Goal: Task Accomplishment & Management: Complete application form

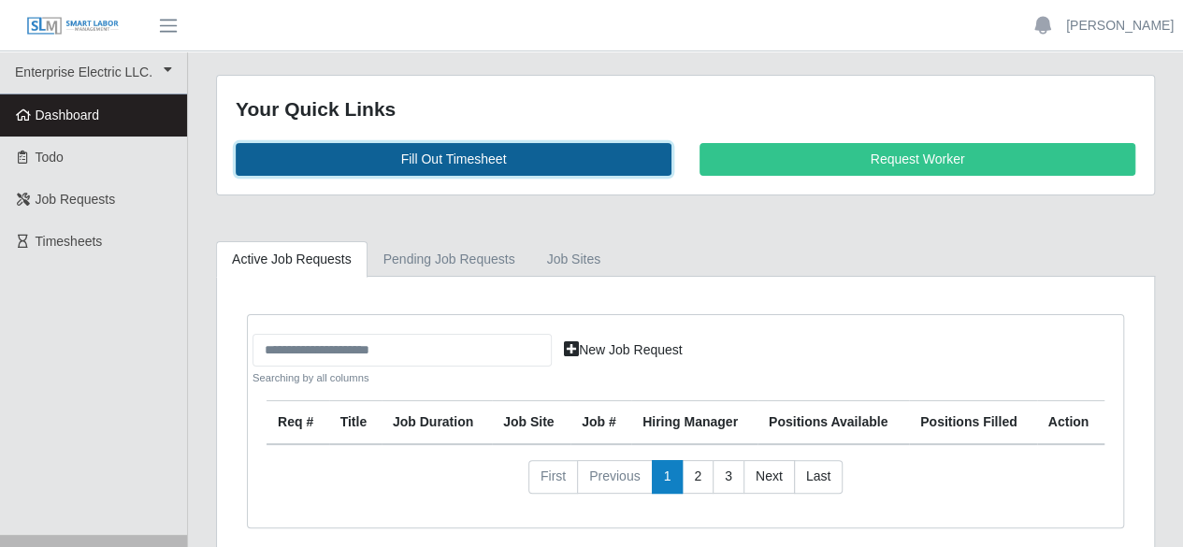
click at [414, 160] on link "Fill Out Timesheet" at bounding box center [454, 159] width 436 height 33
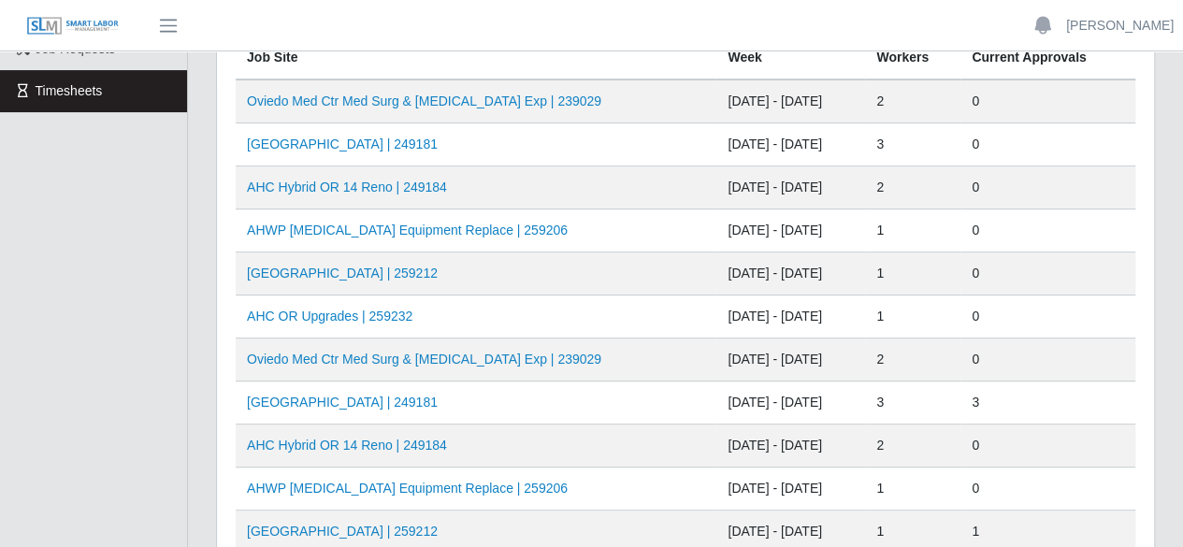
scroll to position [187, 0]
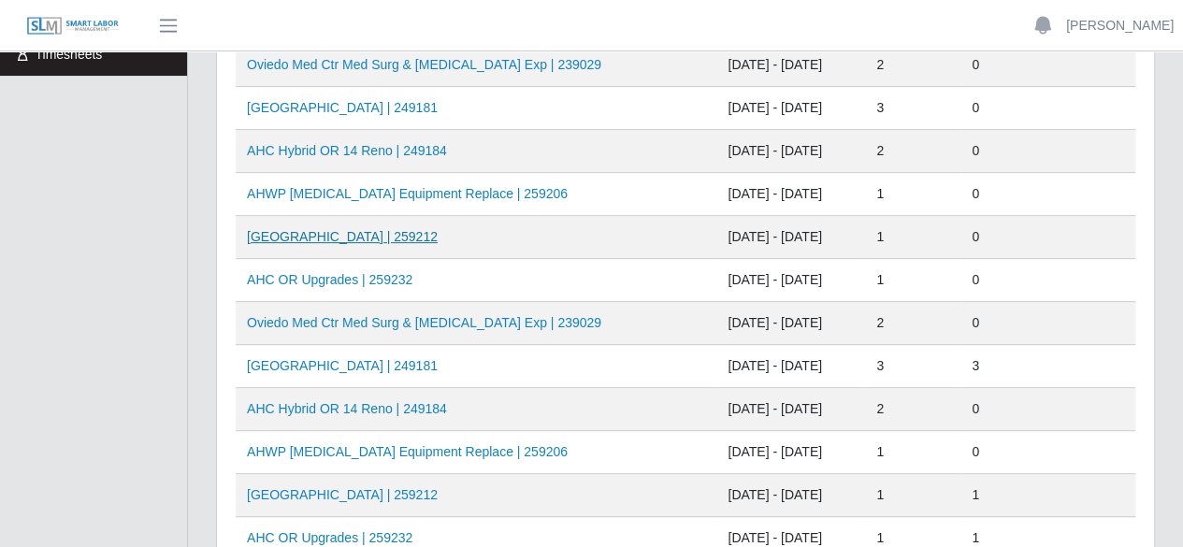
click at [371, 240] on link "[GEOGRAPHIC_DATA] | 259212" at bounding box center [342, 236] width 191 height 15
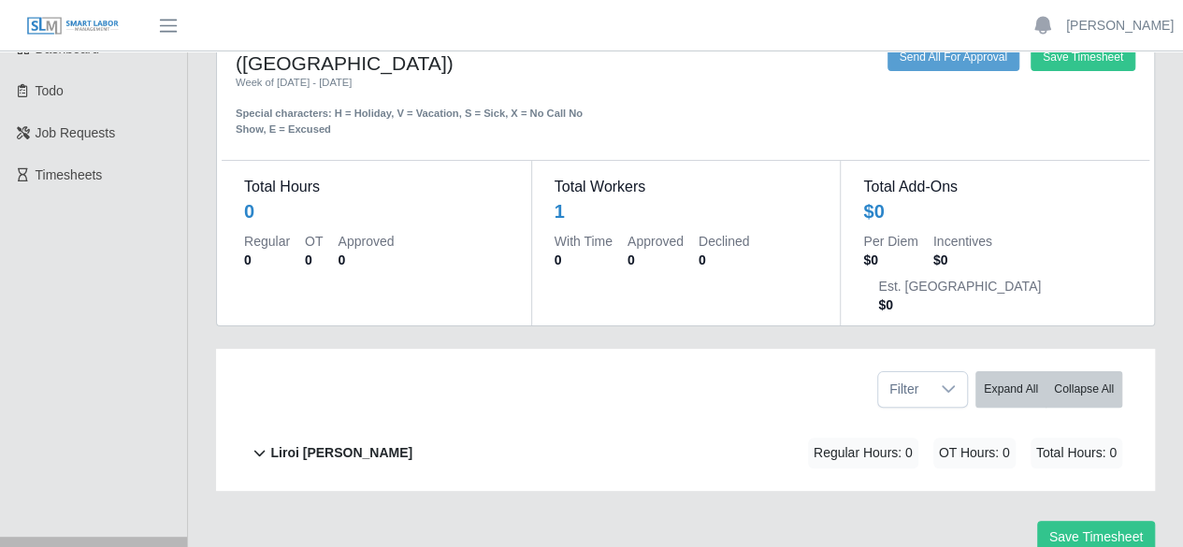
scroll to position [102, 0]
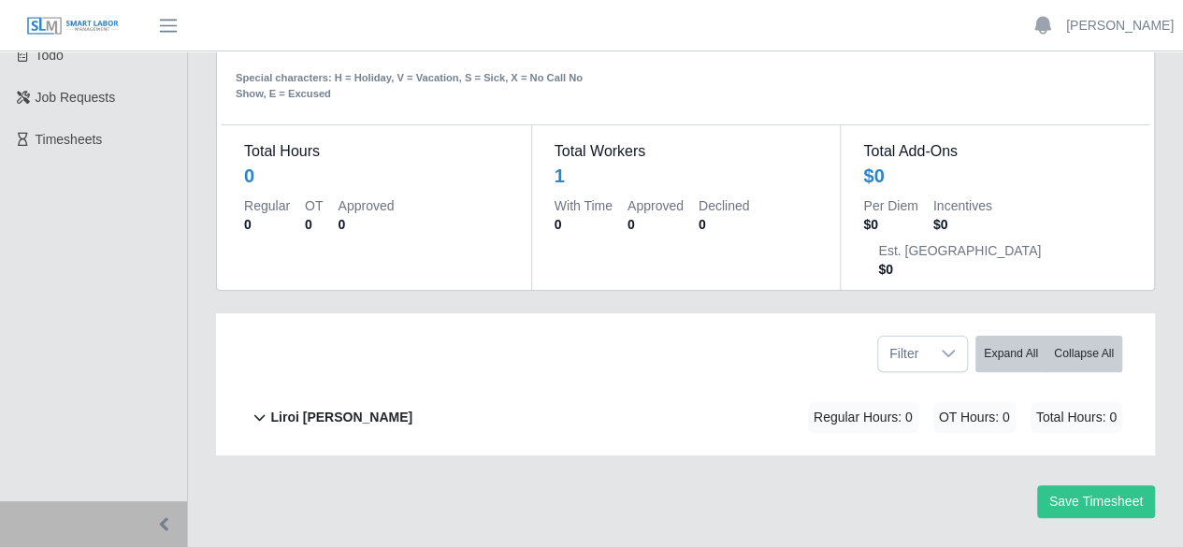
click at [337, 408] on b "Liroi Anguiano" at bounding box center [341, 418] width 142 height 20
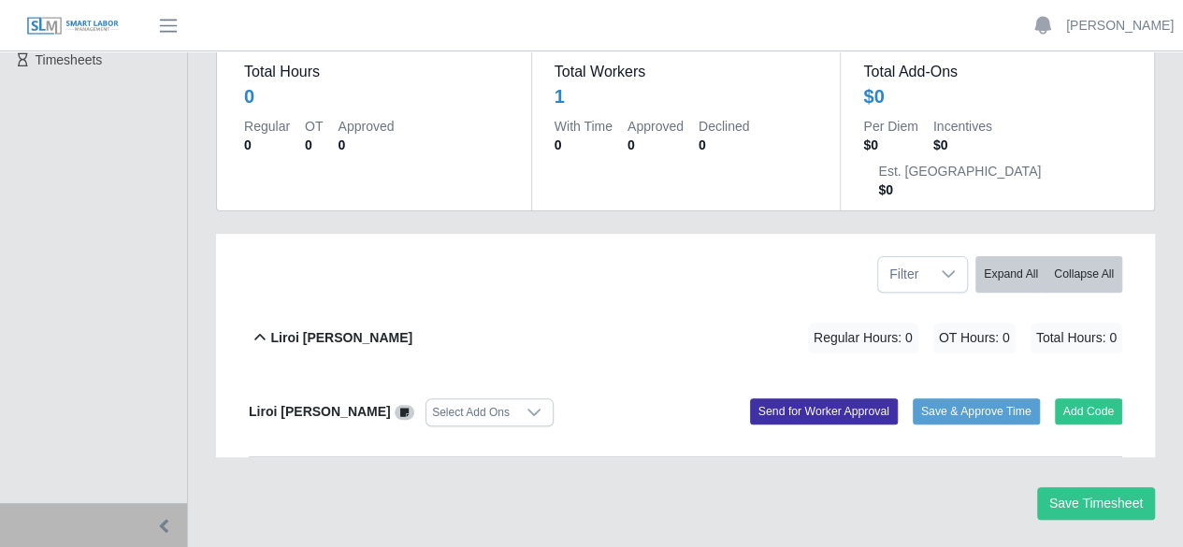
scroll to position [182, 0]
click at [1114, 397] on button "Add Code" at bounding box center [1089, 410] width 68 height 26
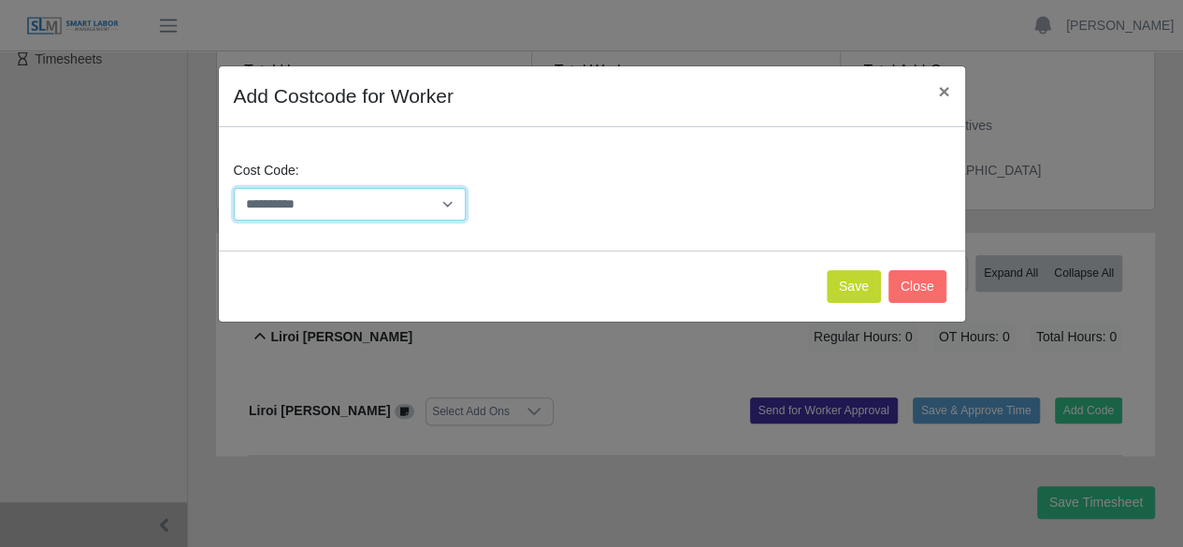
click at [449, 207] on select "**********" at bounding box center [350, 204] width 233 height 33
select select "**********"
click at [234, 188] on select "**********" at bounding box center [350, 204] width 233 height 33
click at [453, 199] on select "**********" at bounding box center [350, 204] width 233 height 33
click at [863, 161] on div "**********" at bounding box center [592, 198] width 726 height 75
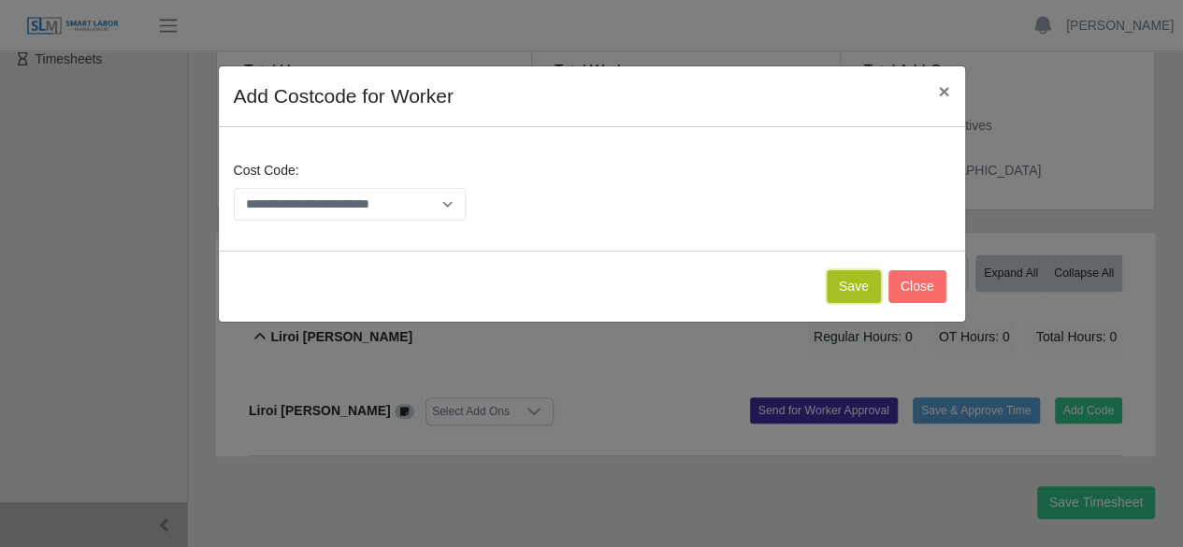
click at [845, 287] on button "Save" at bounding box center [854, 286] width 54 height 33
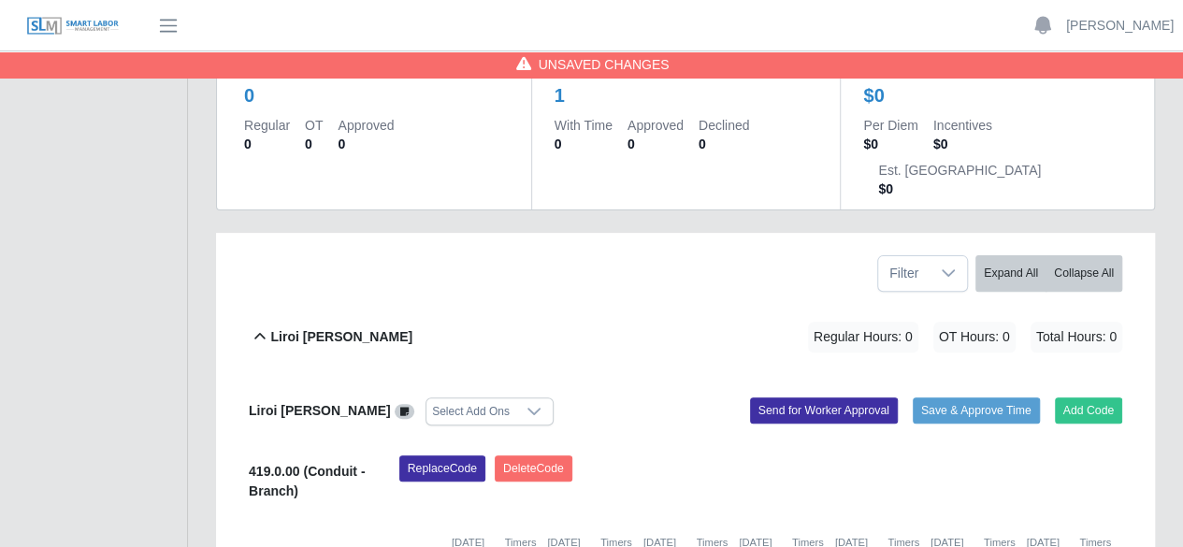
scroll to position [395, 0]
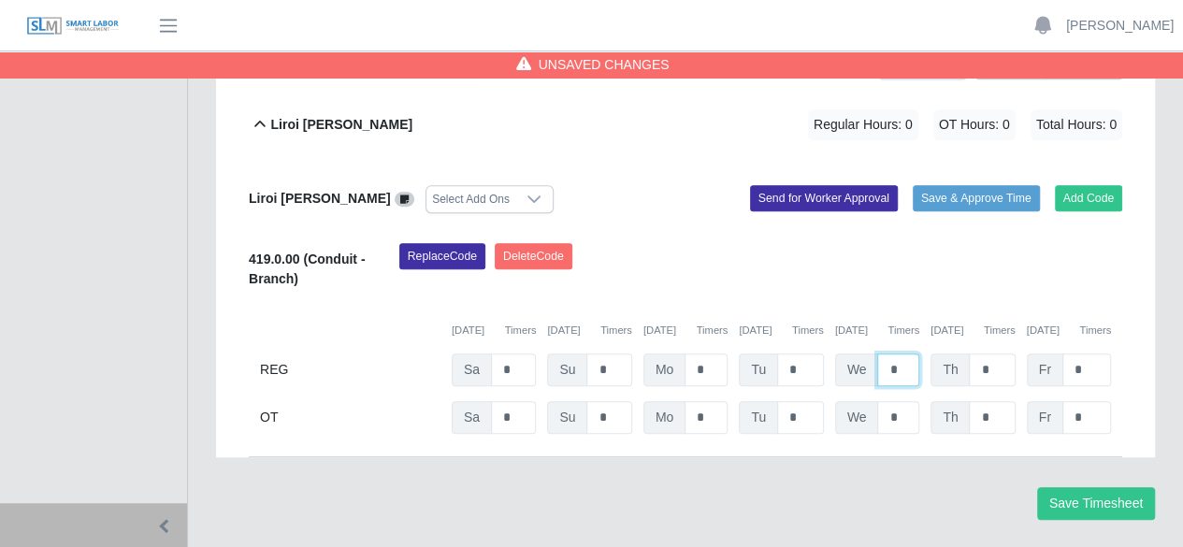
click at [899, 354] on input "*" at bounding box center [898, 370] width 42 height 33
type input "**"
click at [1070, 487] on button "Save Timesheet" at bounding box center [1096, 503] width 118 height 33
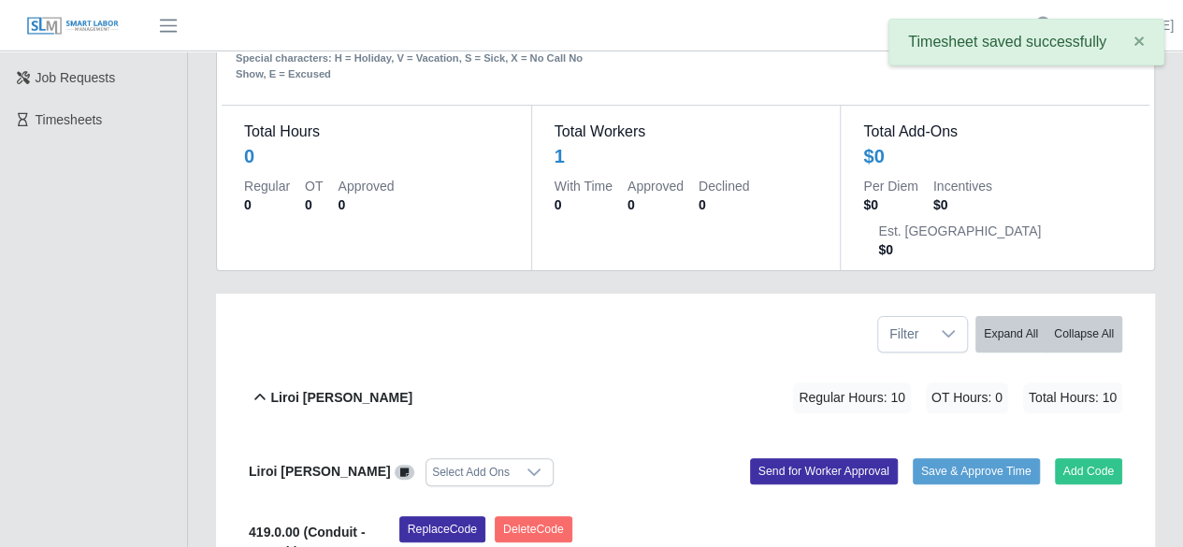
scroll to position [114, 0]
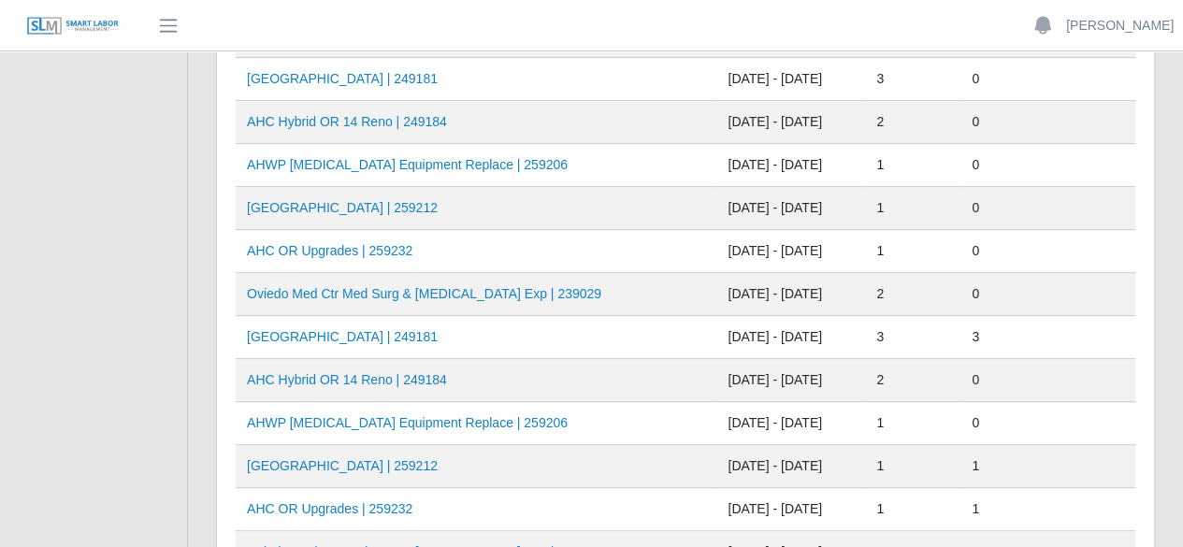
scroll to position [187, 0]
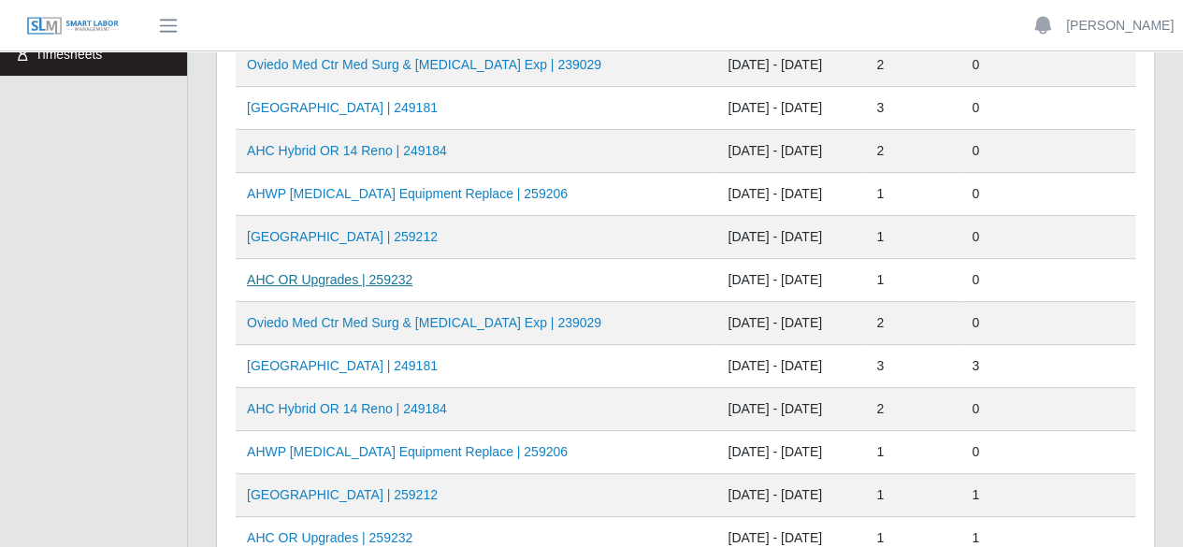
click at [336, 281] on link "AHC OR Upgrades | 259232" at bounding box center [330, 279] width 166 height 15
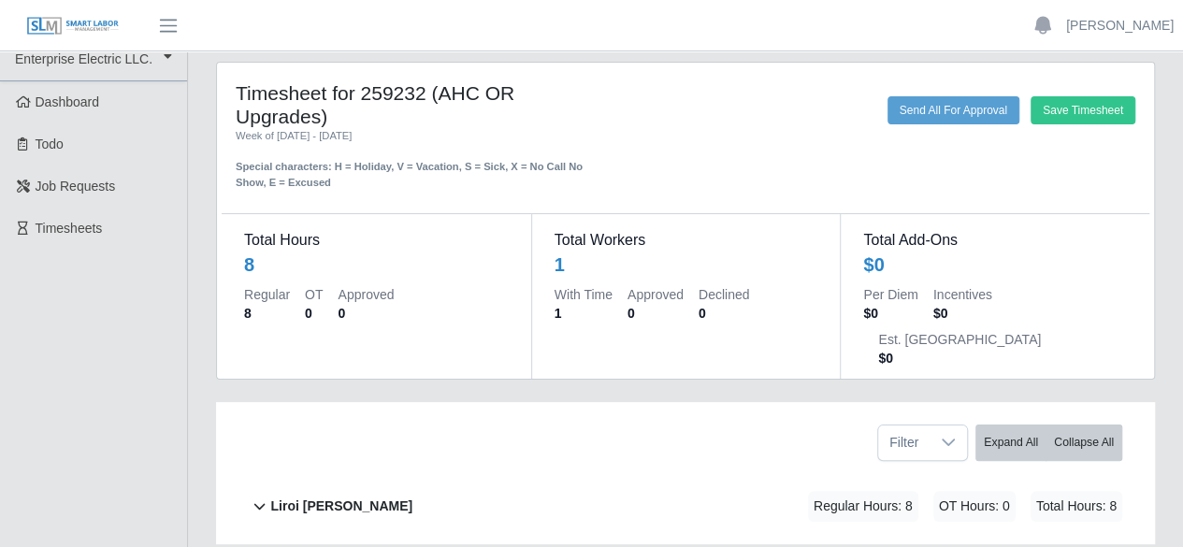
scroll to position [94, 0]
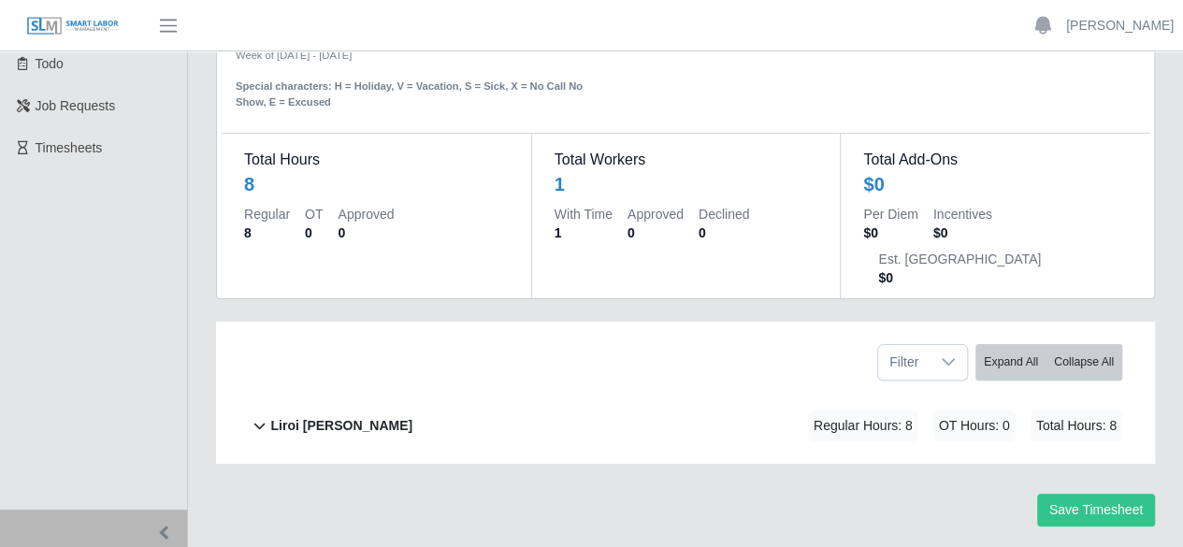
click at [335, 416] on b "Liroi Anguiano" at bounding box center [341, 426] width 142 height 20
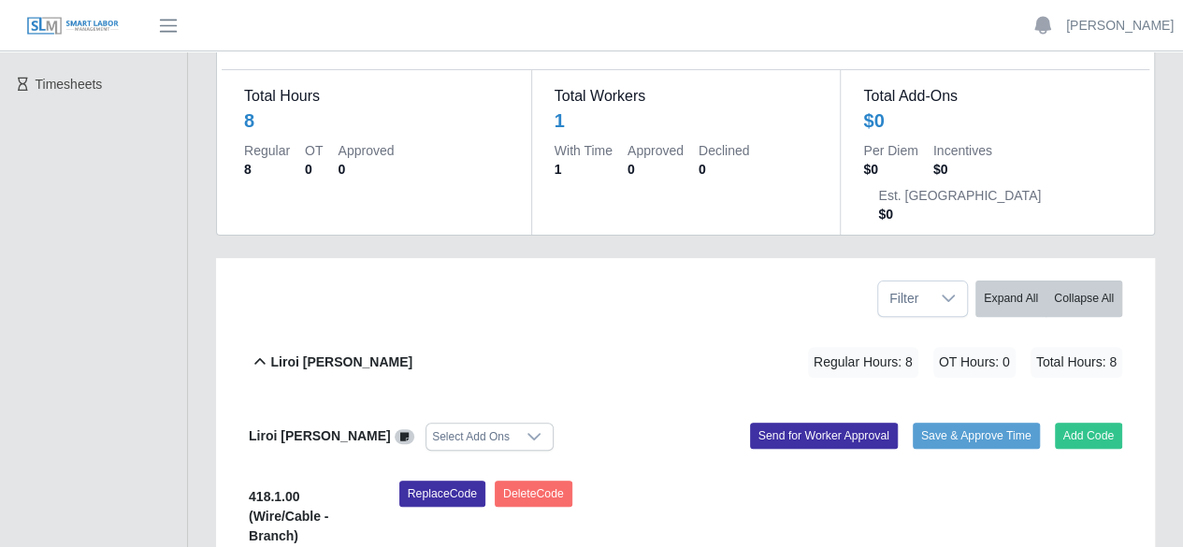
scroll to position [0, 0]
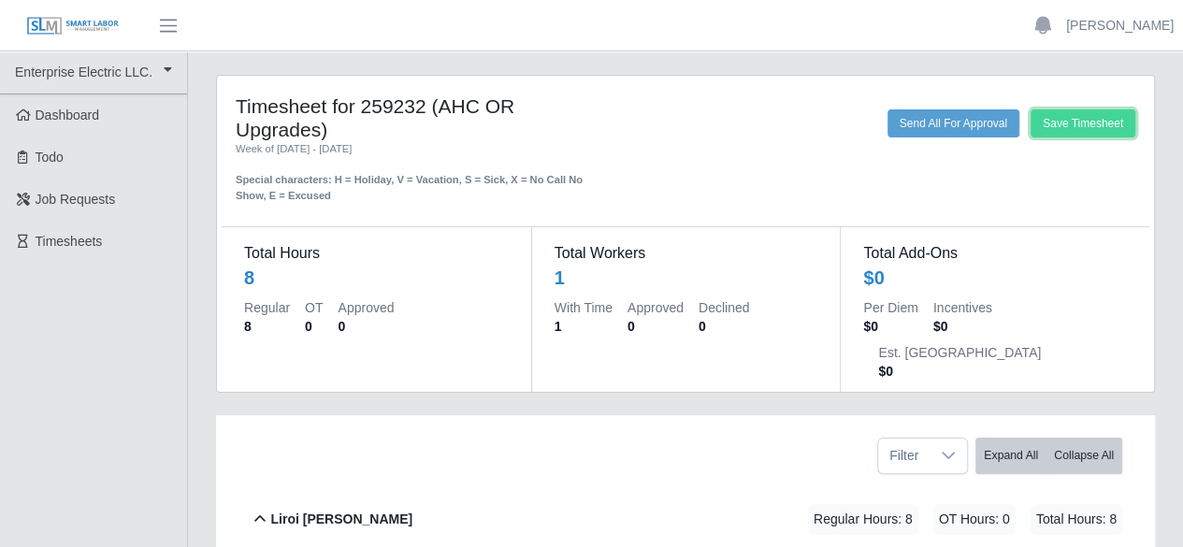
click at [1104, 132] on button "Save Timesheet" at bounding box center [1083, 123] width 105 height 28
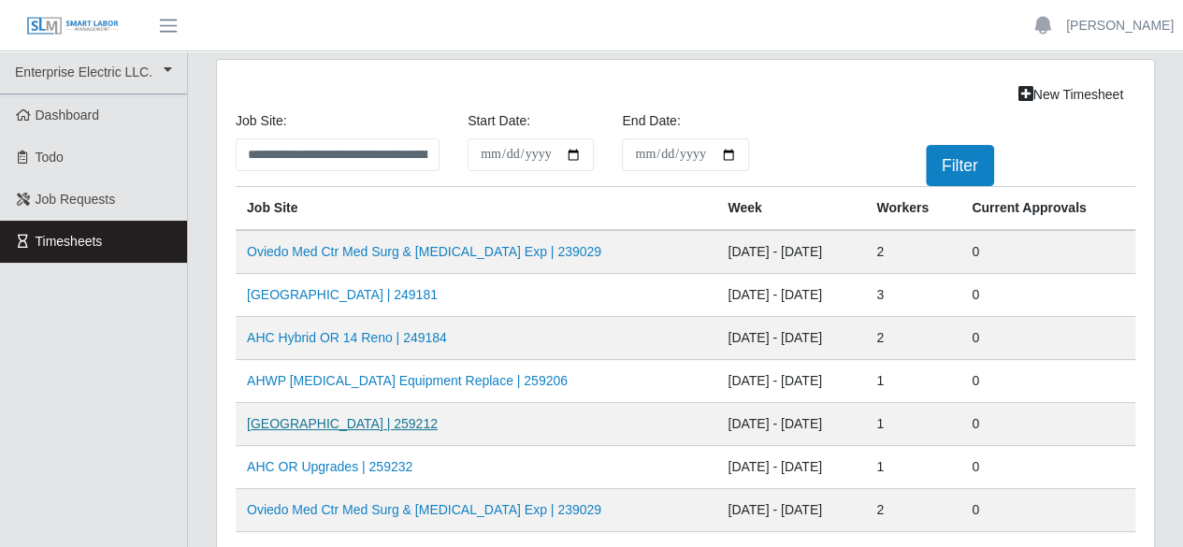
click at [400, 429] on link "HCA Oviedo Medical Center | 259212" at bounding box center [342, 423] width 191 height 15
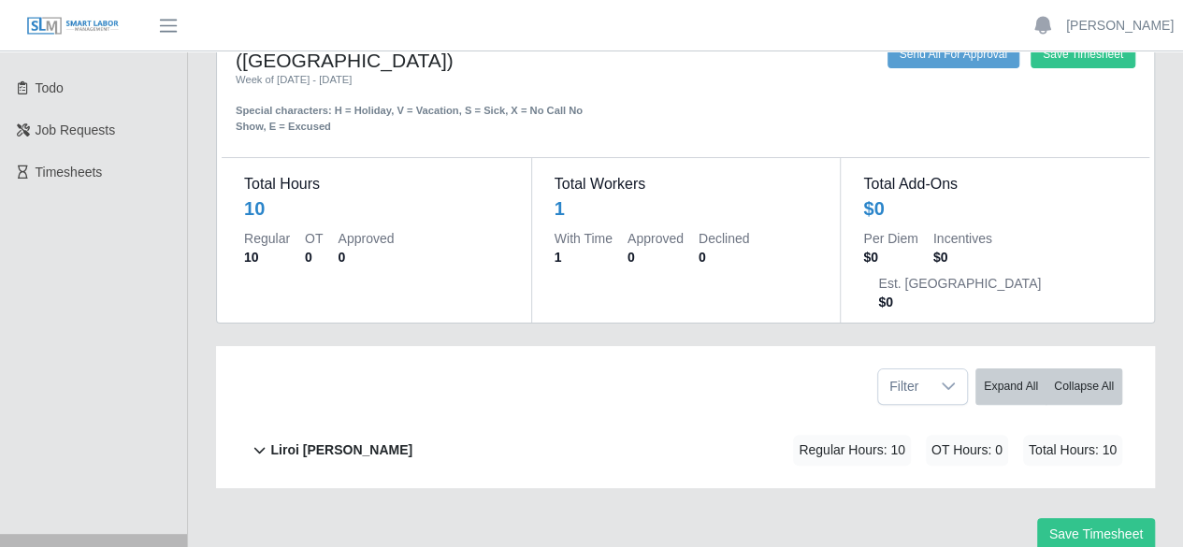
scroll to position [94, 0]
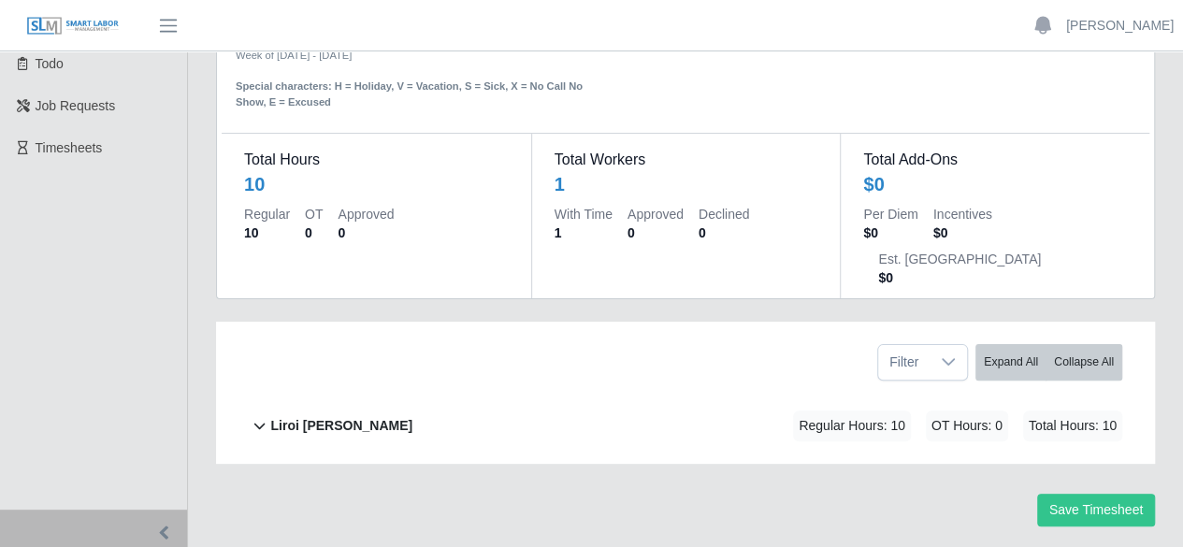
click at [325, 416] on b "Liroi Anguiano" at bounding box center [341, 426] width 142 height 20
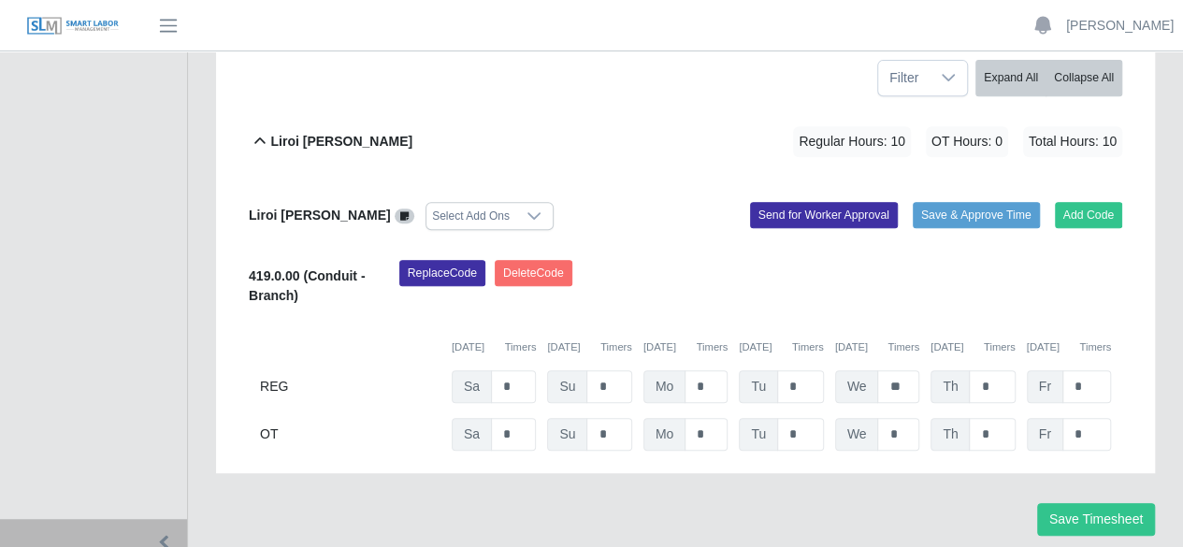
scroll to position [386, 0]
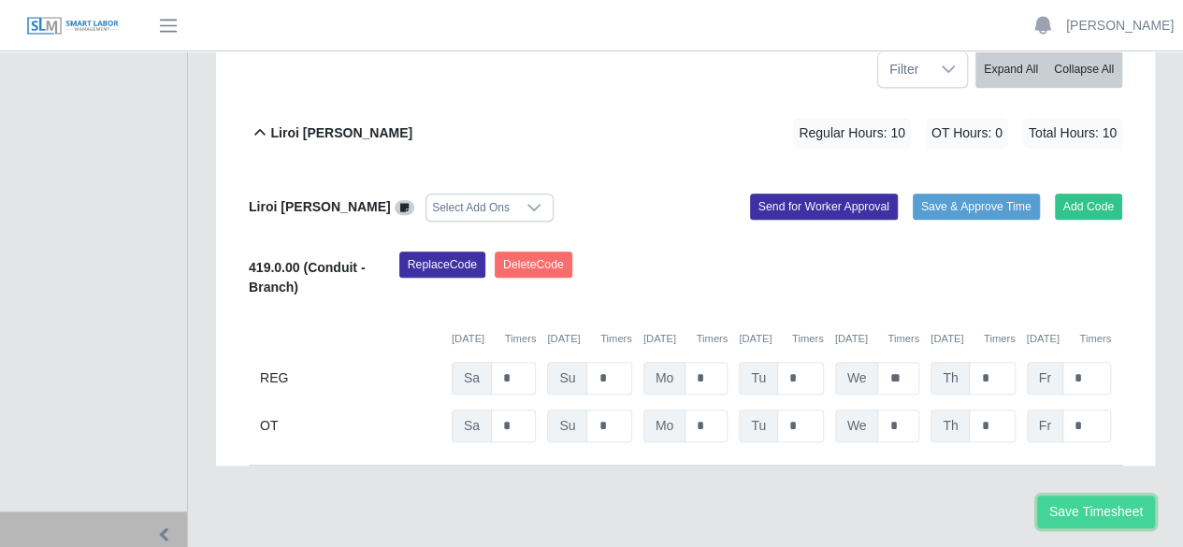
click at [1066, 496] on button "Save Timesheet" at bounding box center [1096, 512] width 118 height 33
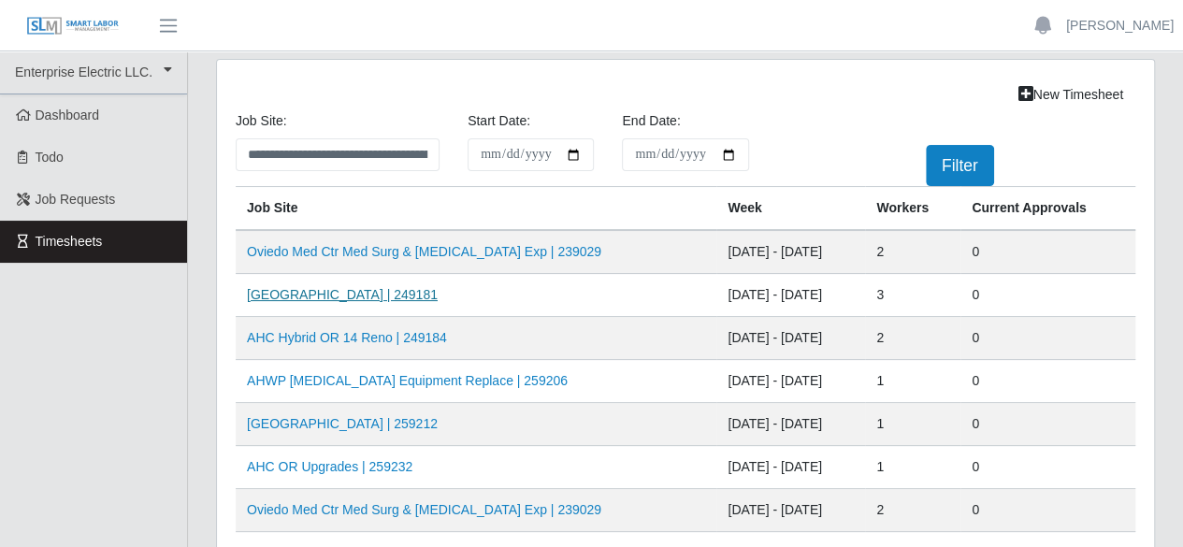
click at [352, 298] on link "AH Celebration Tower | 249181" at bounding box center [342, 294] width 191 height 15
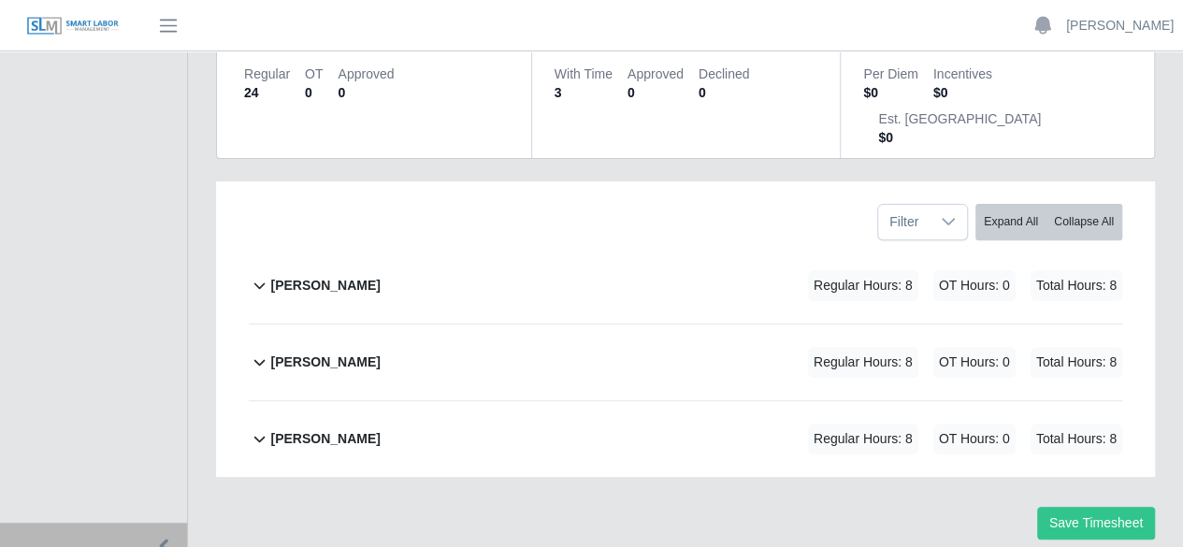
scroll to position [254, 0]
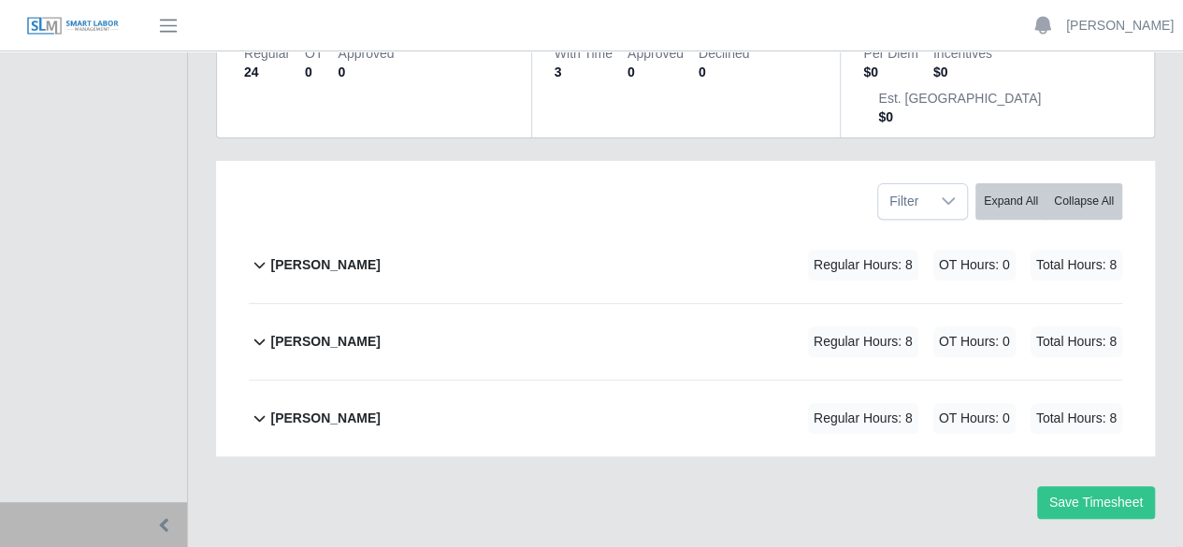
click at [319, 332] on b "[PERSON_NAME]" at bounding box center [324, 342] width 109 height 20
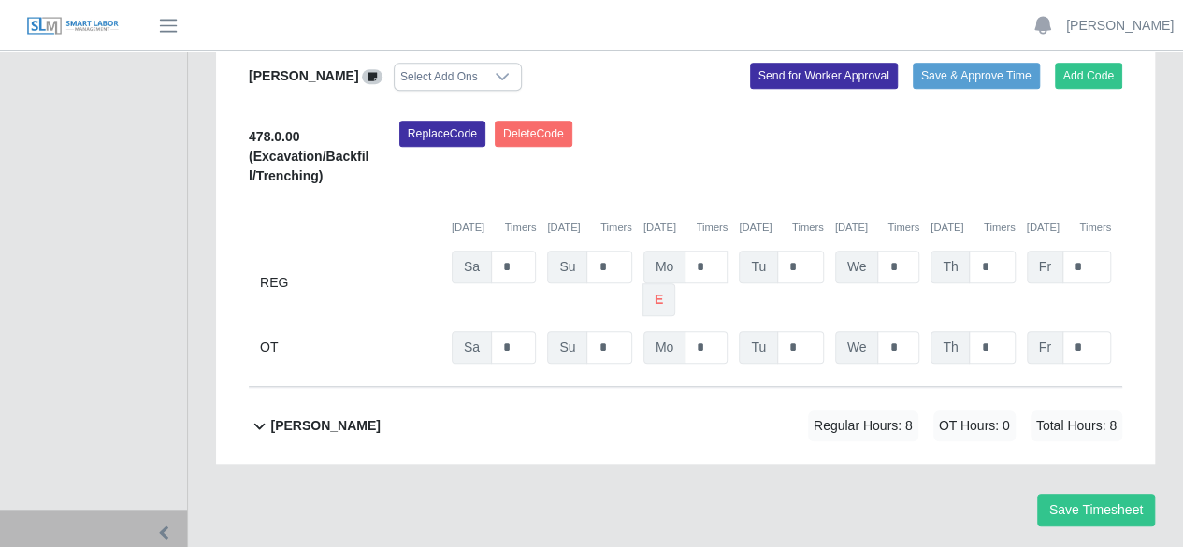
scroll to position [599, 0]
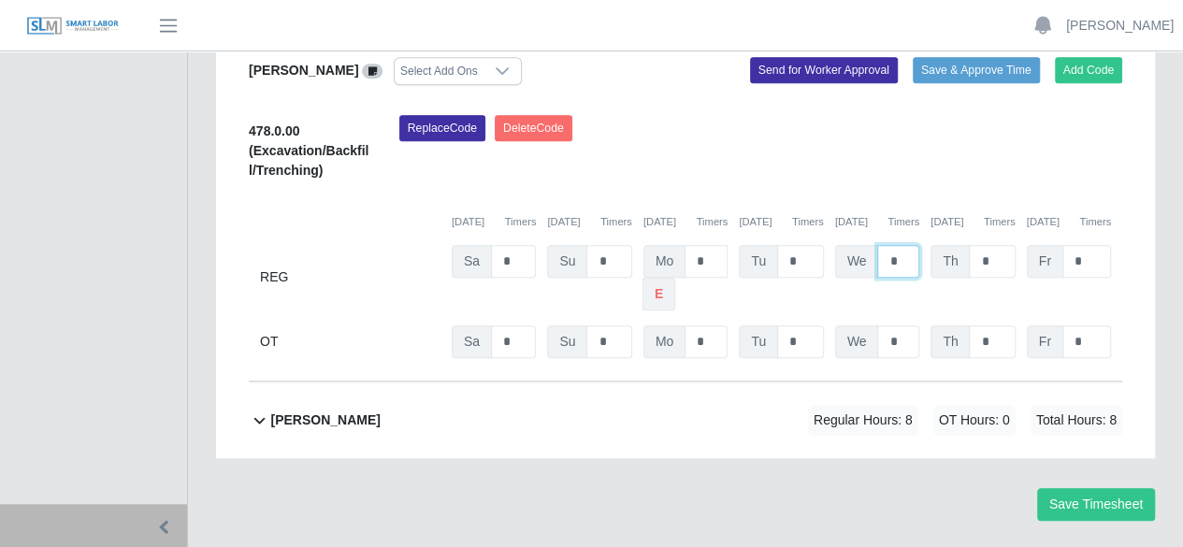
click at [905, 245] on input "*" at bounding box center [898, 261] width 42 height 33
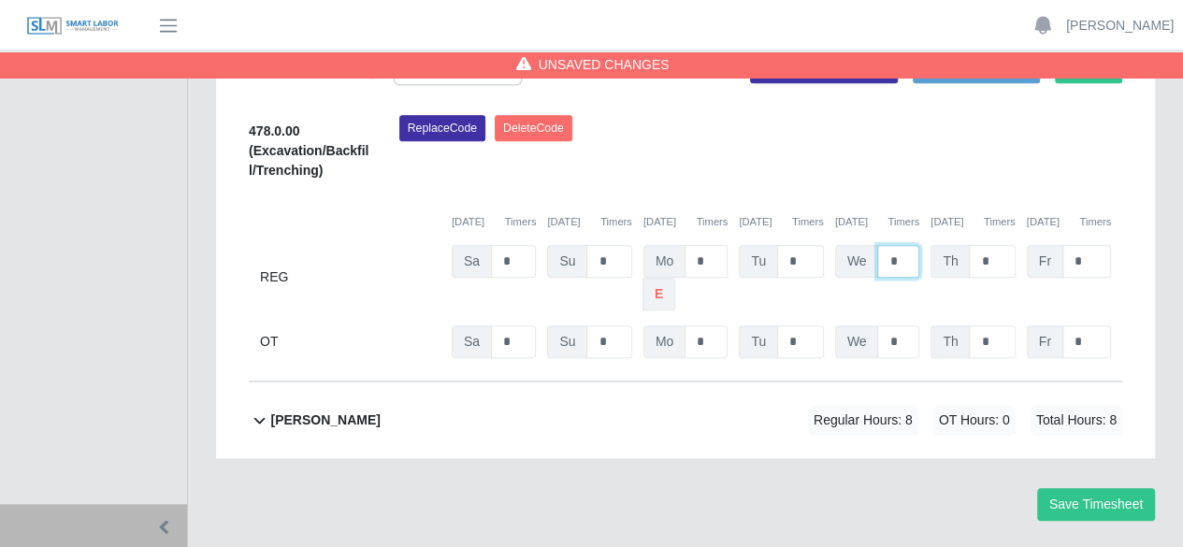
type input "*"
click at [312, 411] on b "[PERSON_NAME]" at bounding box center [324, 421] width 109 height 20
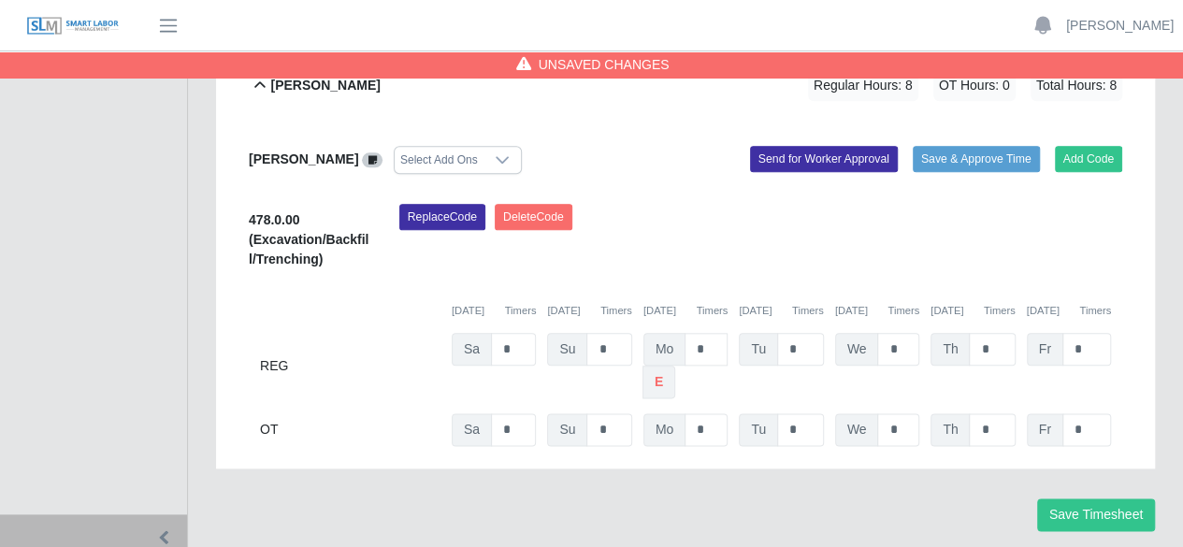
scroll to position [945, 0]
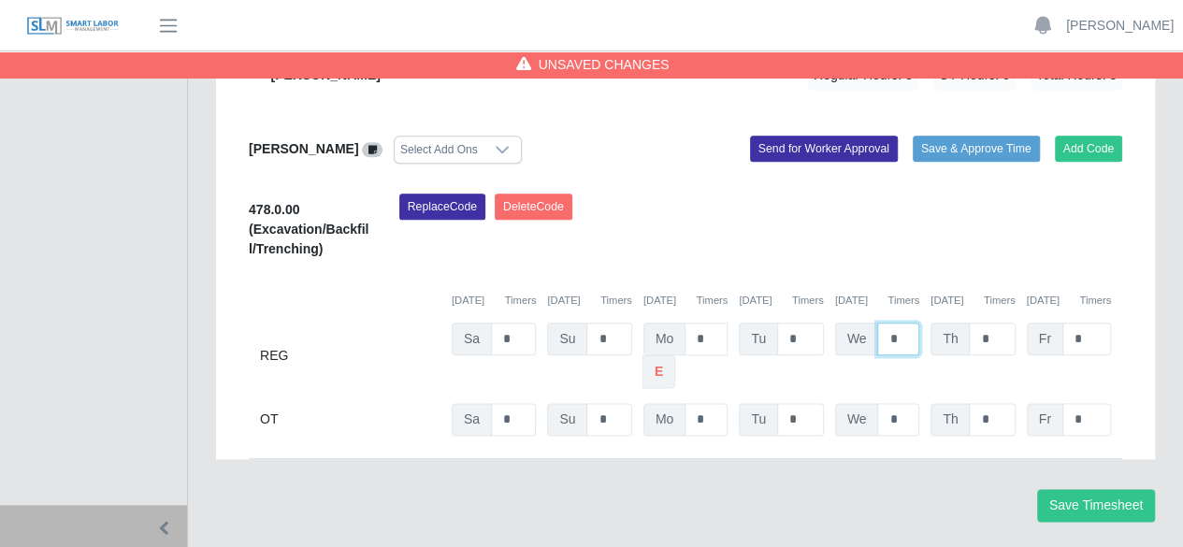
click at [905, 323] on input "*" at bounding box center [898, 339] width 42 height 33
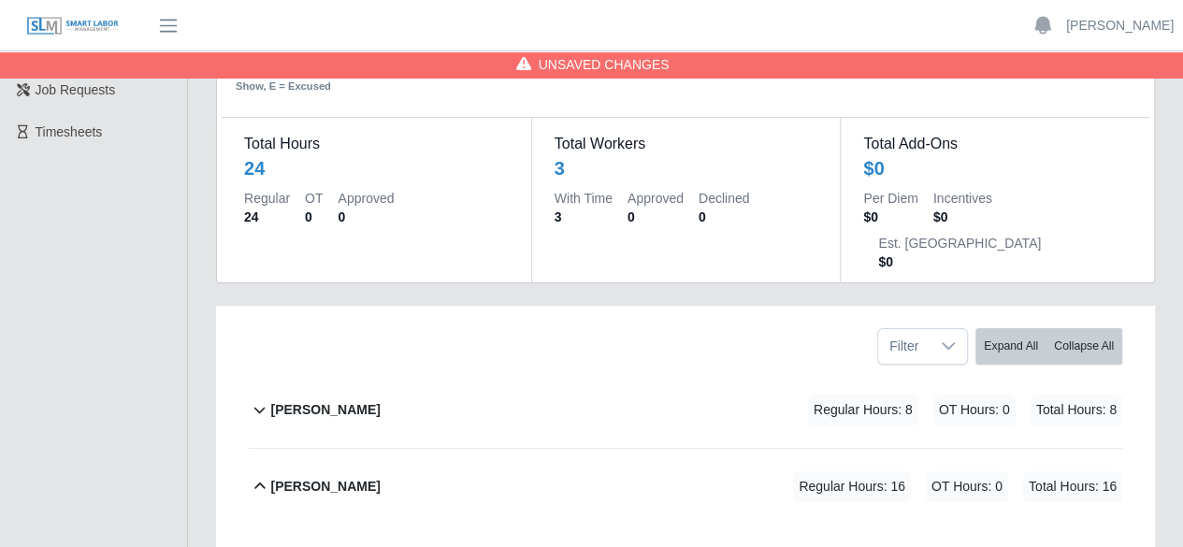
scroll to position [103, 0]
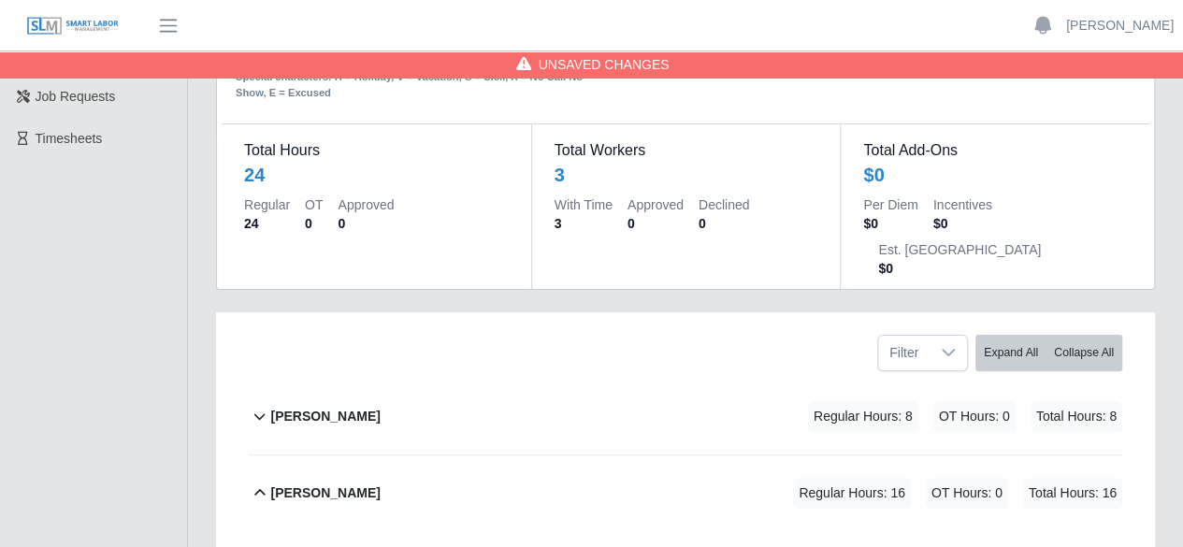
type input "*"
click at [334, 407] on b "[PERSON_NAME]" at bounding box center [324, 417] width 109 height 20
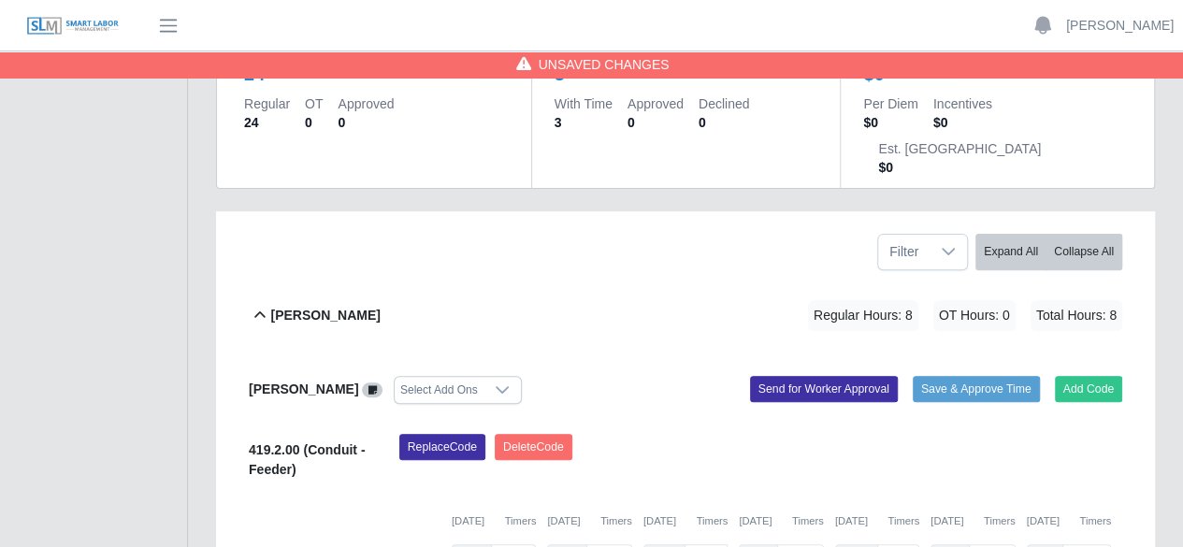
scroll to position [383, 0]
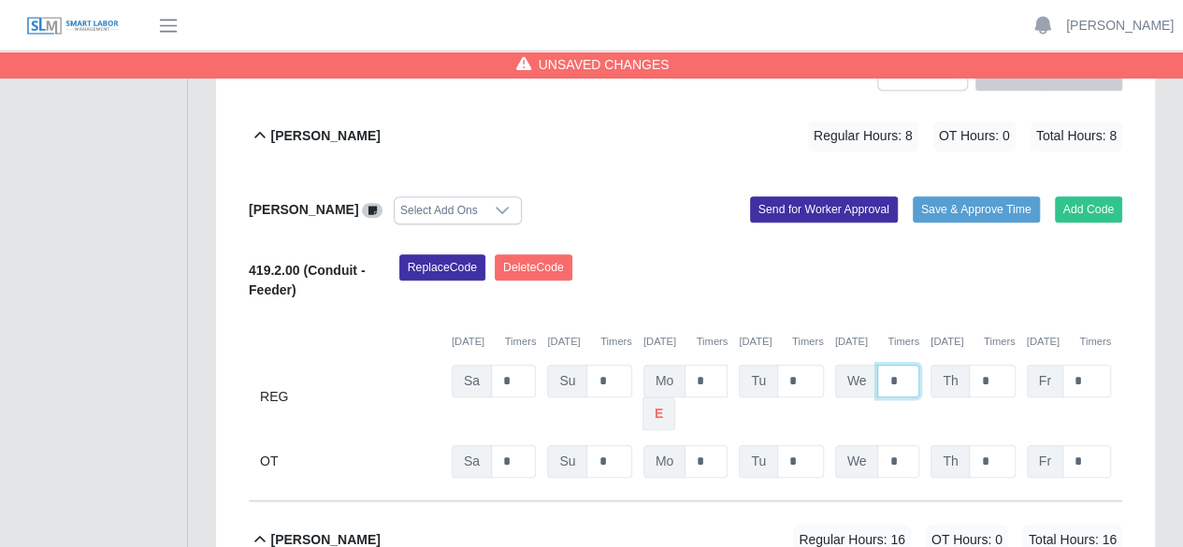
click at [901, 365] on input "*" at bounding box center [898, 381] width 42 height 33
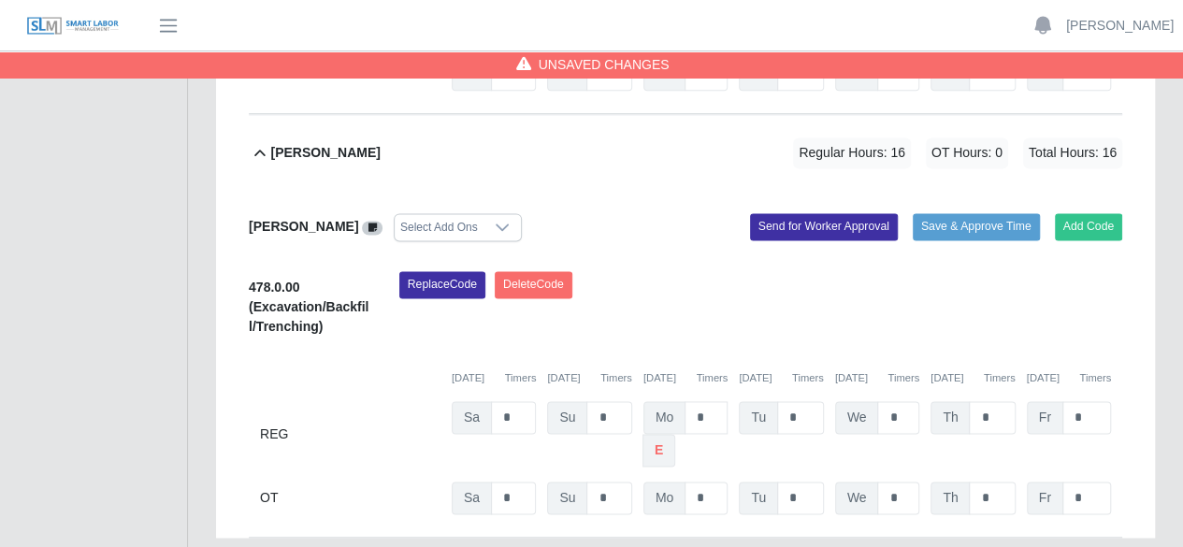
scroll to position [1270, 0]
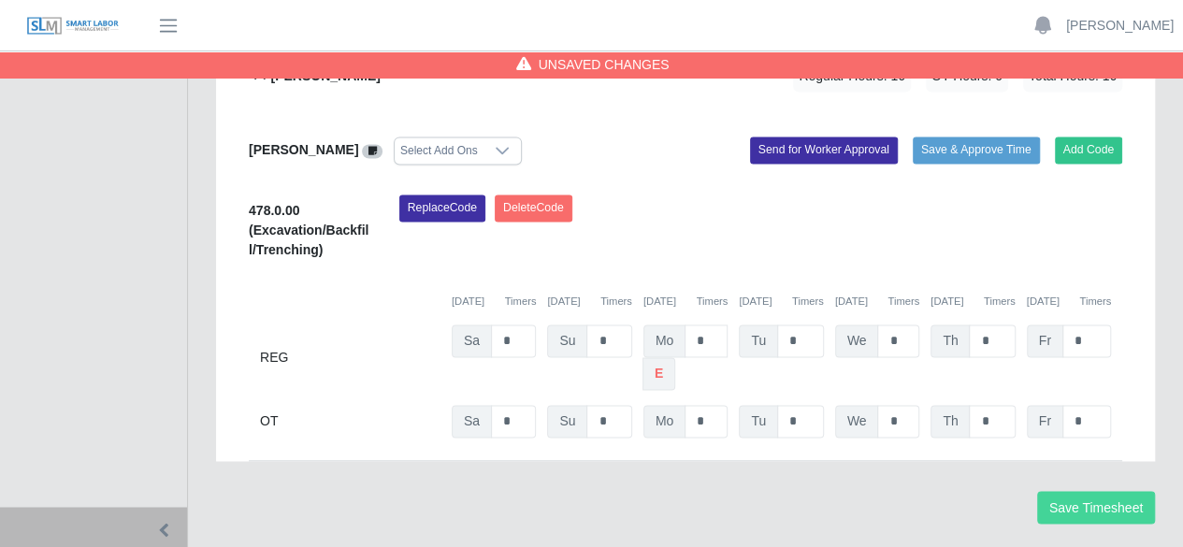
type input "*"
click at [1095, 491] on button "Save Timesheet" at bounding box center [1096, 507] width 118 height 33
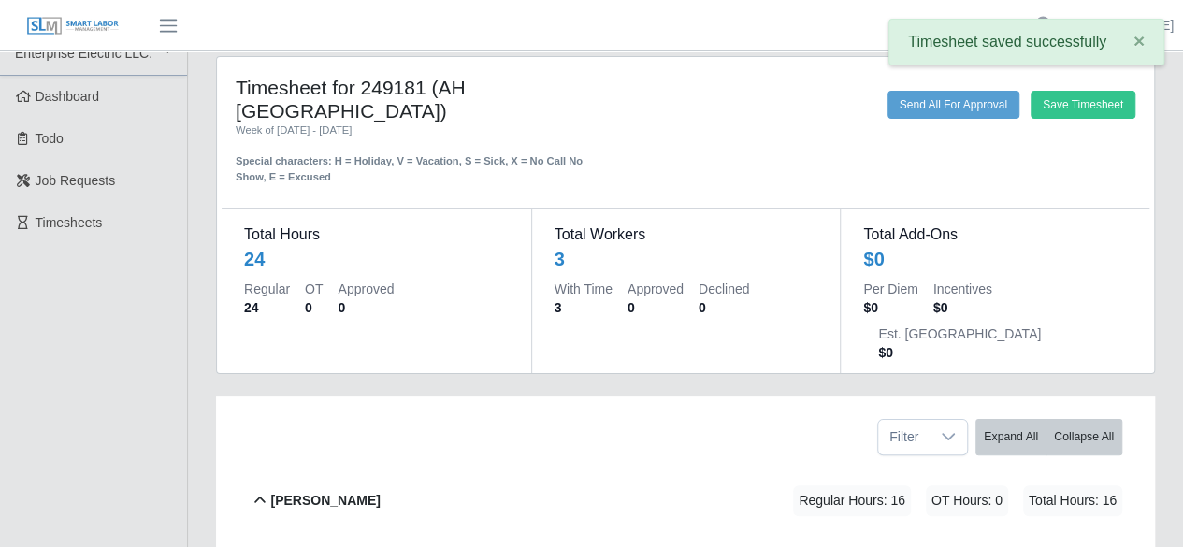
scroll to position [0, 0]
